Goal: Task Accomplishment & Management: Use online tool/utility

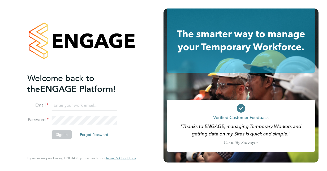
drag, startPoint x: 65, startPoint y: 98, endPoint x: 64, endPoint y: 108, distance: 9.6
click at [65, 98] on ng-template "Welcome back to the ENGAGE Platform! Email Password Sign In Forgot Password" at bounding box center [78, 108] width 103 height 71
click at [64, 108] on input at bounding box center [85, 106] width 66 height 10
type input "h"
type input "hayley.corcoran@justice.gov.uk"
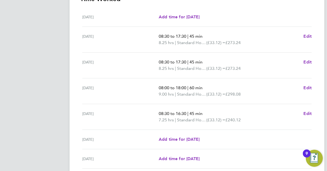
scroll to position [205, 0]
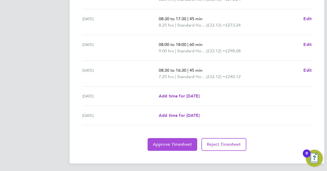
click at [181, 145] on span "Approve Timesheet" at bounding box center [172, 144] width 39 height 5
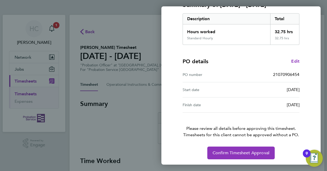
scroll to position [83, 0]
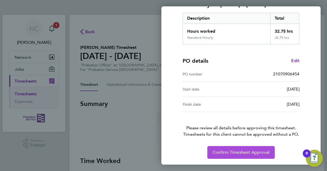
click at [226, 152] on span "Confirm Timesheet Approval" at bounding box center [240, 152] width 57 height 5
